Goal: Find specific page/section: Find specific page/section

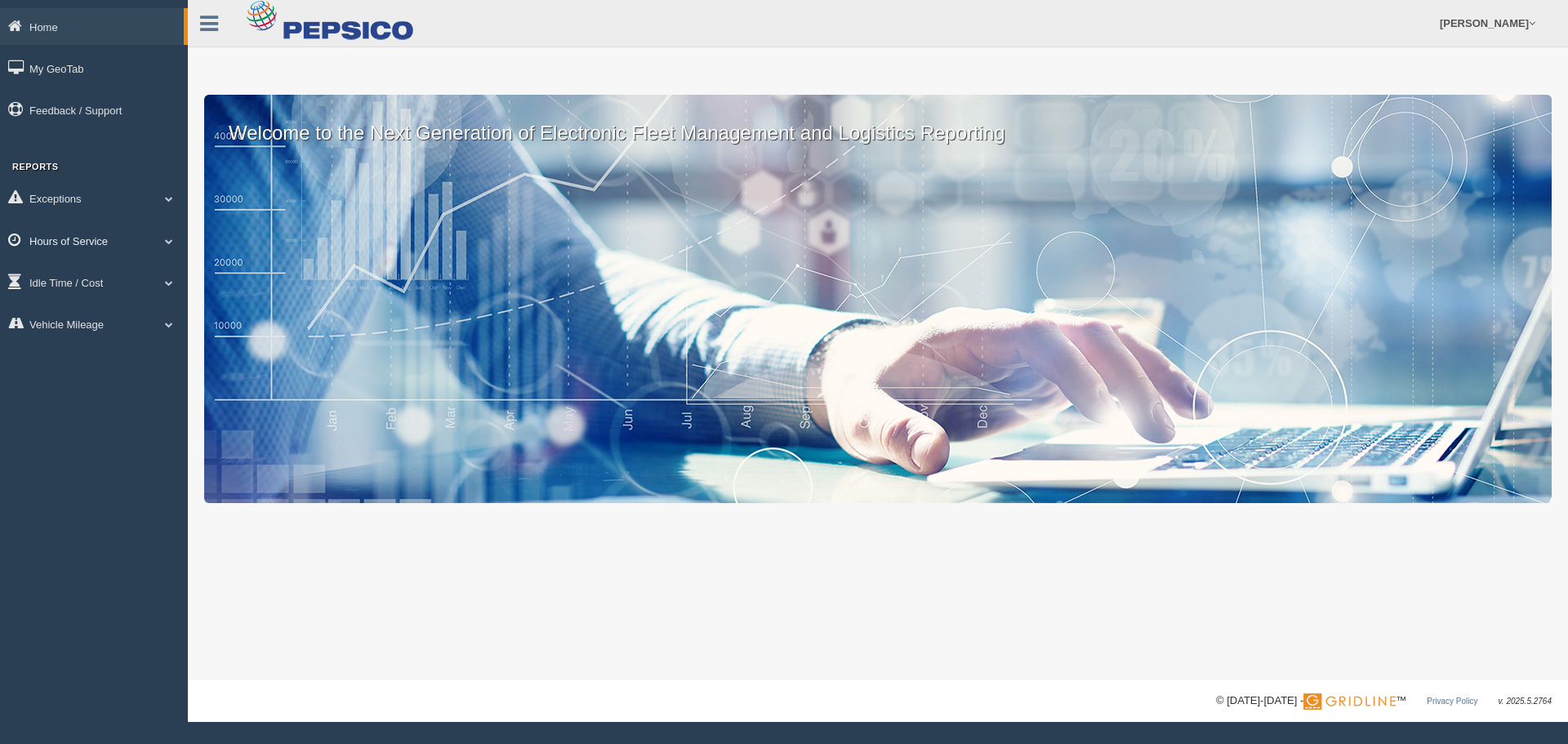
click at [165, 237] on span at bounding box center [169, 240] width 21 height 8
click at [167, 198] on span at bounding box center [169, 198] width 21 height 8
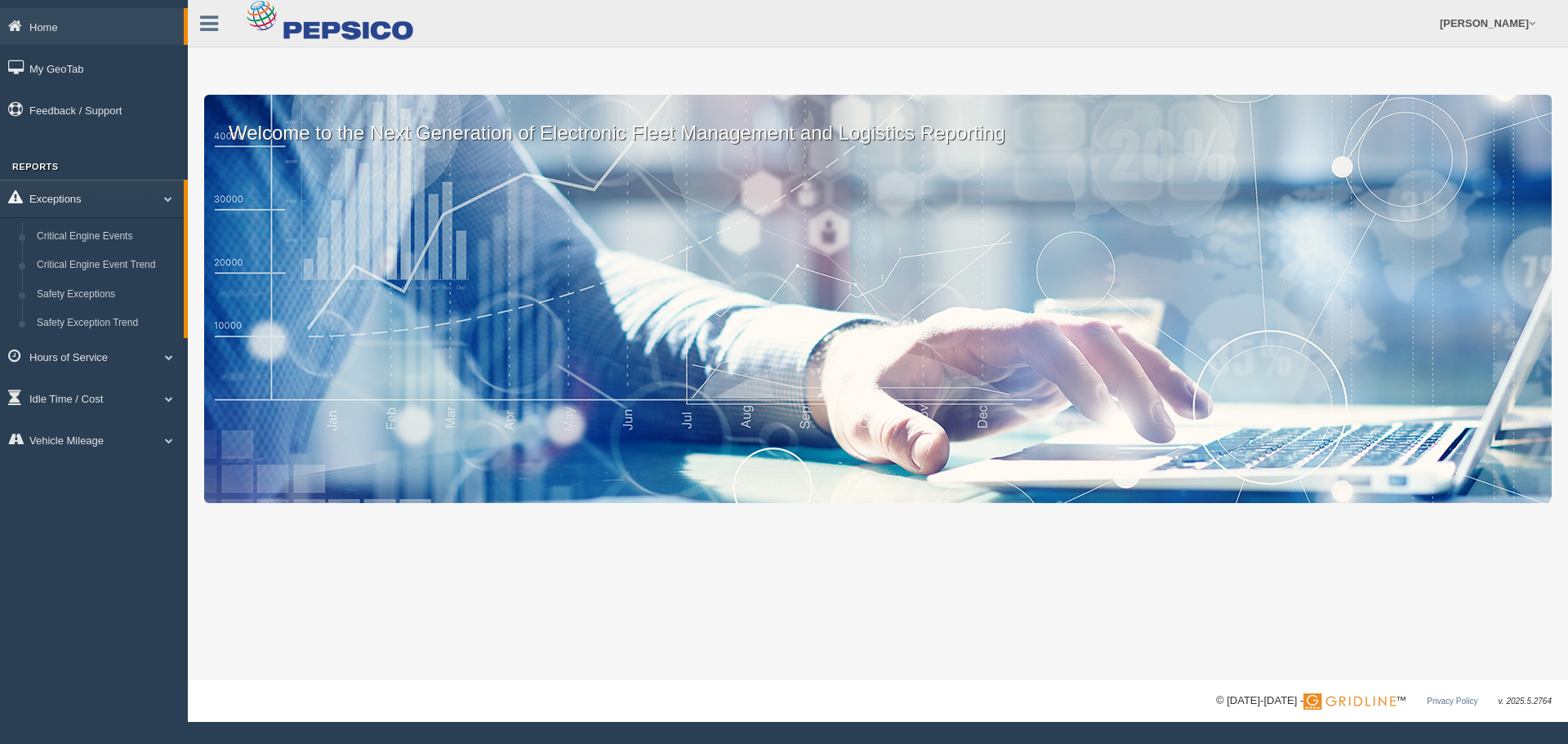
click at [166, 198] on span at bounding box center [161, 198] width 21 height 8
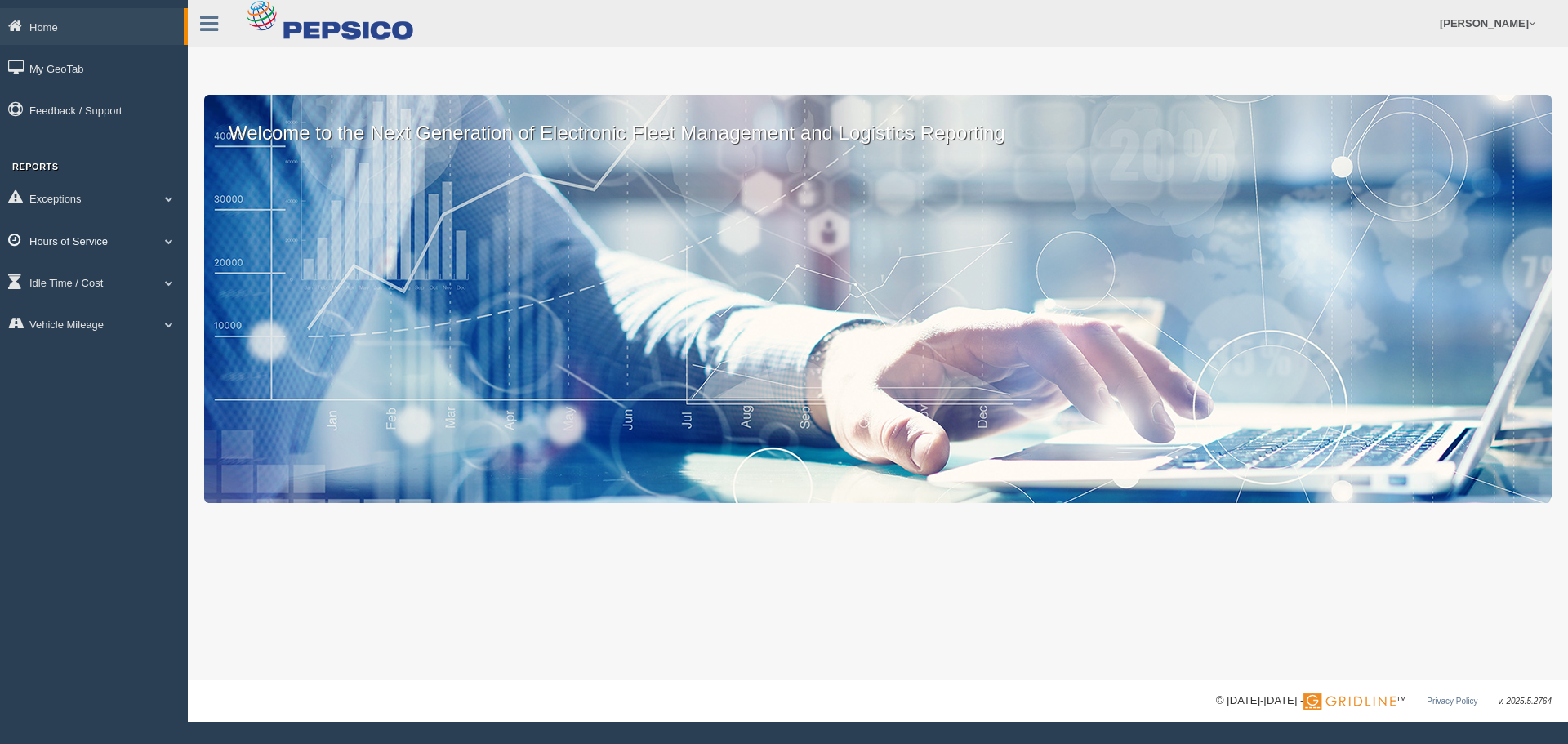
click at [164, 245] on link "Hours of Service" at bounding box center [93, 240] width 187 height 37
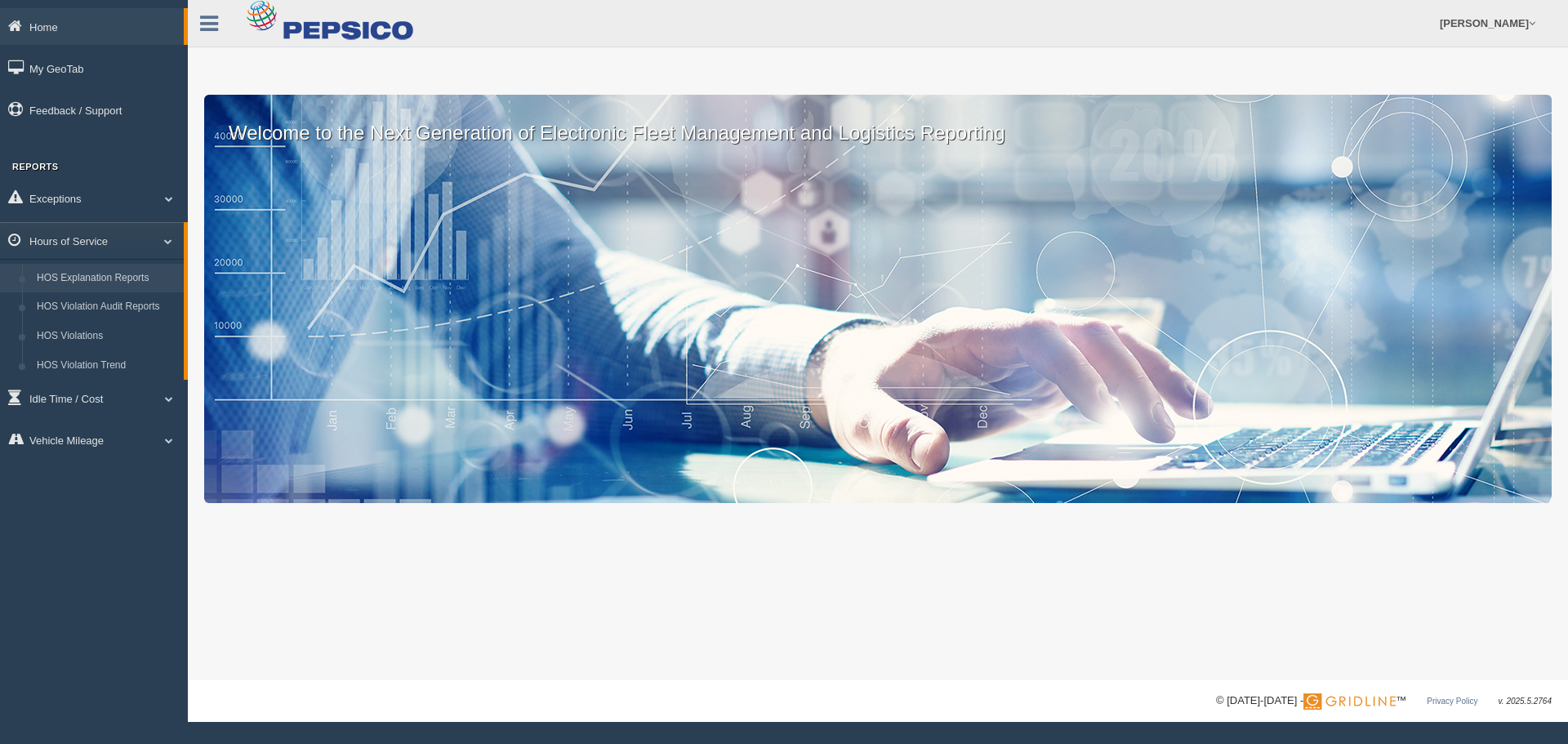
click at [101, 274] on link "HOS Explanation Reports" at bounding box center [107, 279] width 155 height 30
